Goal: Task Accomplishment & Management: Manage account settings

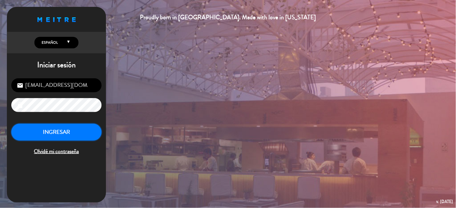
click at [60, 137] on button "INGRESAR" at bounding box center [56, 132] width 90 height 17
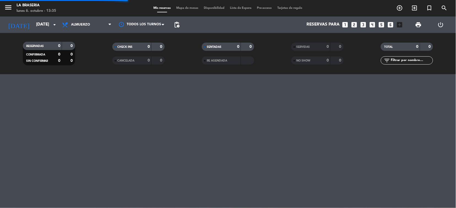
click at [92, 25] on span "Almuerzo" at bounding box center [86, 25] width 55 height 12
click at [84, 57] on div "menu La Braseria [DATE] 6. octubre - 13:35 Mis reservas Mapa de mesas Disponibi…" at bounding box center [228, 37] width 456 height 74
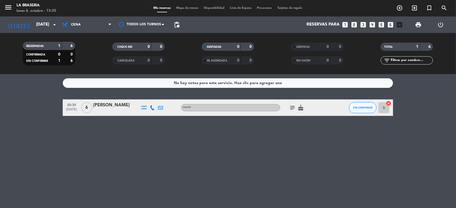
click at [292, 111] on icon "subject" at bounding box center [292, 108] width 7 height 7
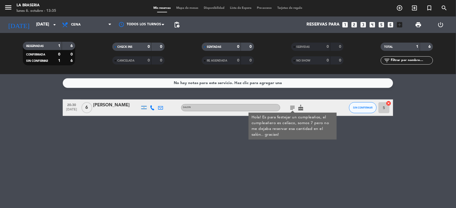
click at [95, 106] on div "[PERSON_NAME]" at bounding box center [116, 105] width 47 height 7
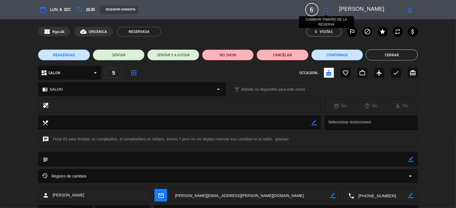
click at [327, 11] on icon "fullscreen" at bounding box center [326, 9] width 7 height 7
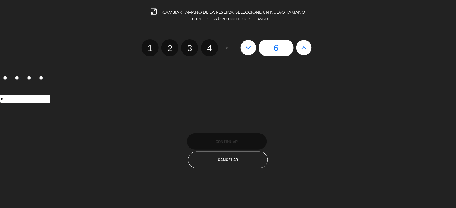
click at [304, 51] on icon at bounding box center [304, 47] width 6 height 9
type input "7"
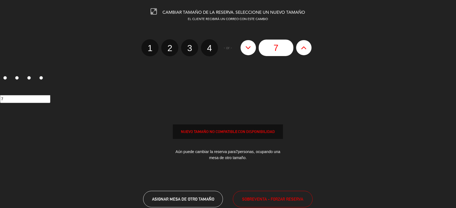
click at [304, 51] on icon at bounding box center [304, 47] width 6 height 9
type input "8"
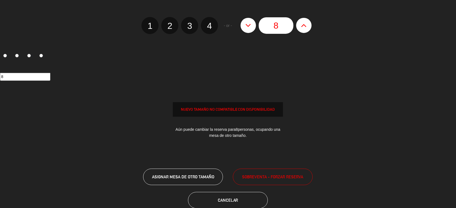
scroll to position [34, 0]
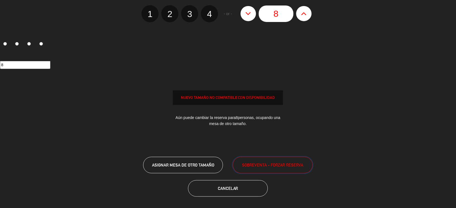
click at [247, 165] on span "SOBREVENTA - FORZAR RESERVA" at bounding box center [272, 165] width 61 height 6
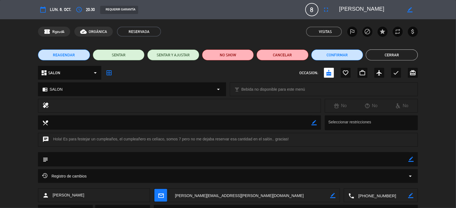
click at [382, 57] on button "Cerrar" at bounding box center [392, 55] width 52 height 11
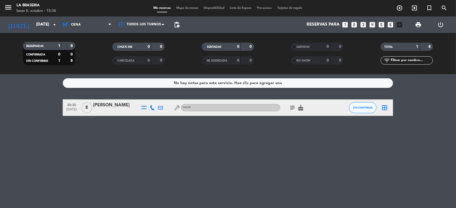
click at [207, 152] on div "No hay notas para este servicio. Haz clic para agregar una 20:30 [DATE] 8 [PERS…" at bounding box center [228, 141] width 456 height 134
